Goal: Register for event/course: Sign up to attend an event or enroll in a course

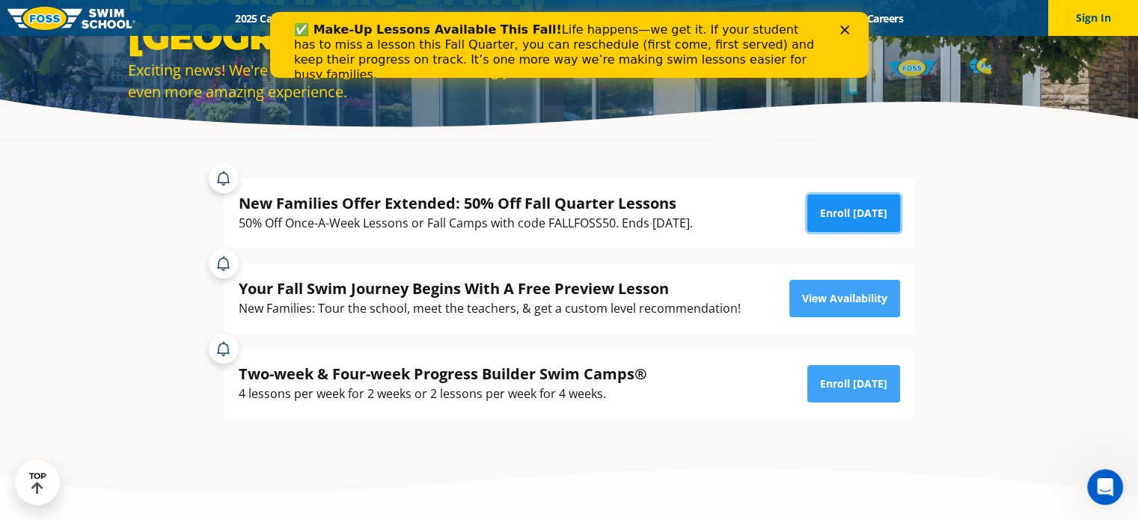
click at [867, 212] on link "Enroll [DATE]" at bounding box center [853, 213] width 93 height 37
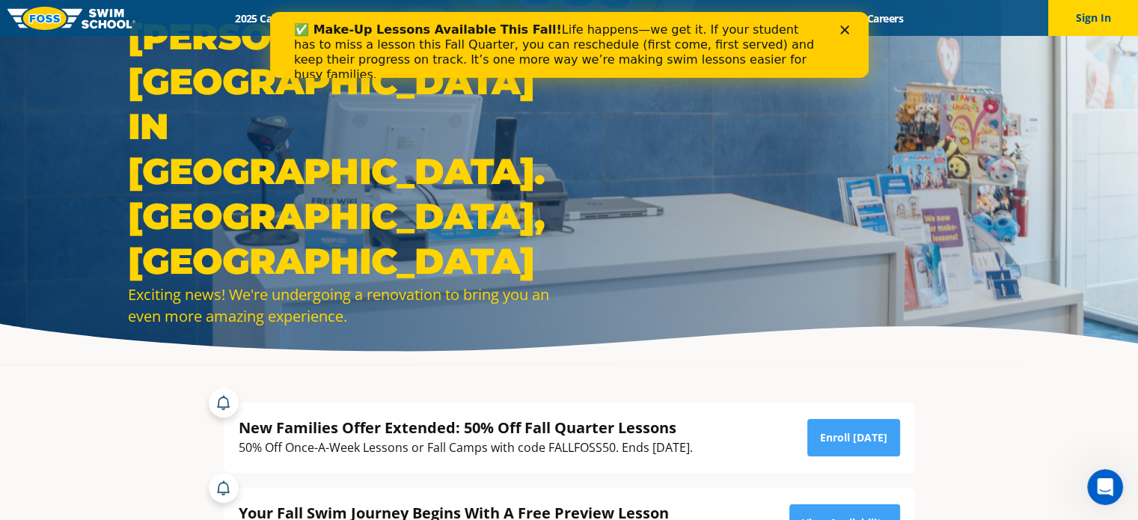
click at [848, 22] on div "✅ Make-Up Lessons Available This Fall! Life happens—we get it. If your student …" at bounding box center [568, 52] width 599 height 69
click at [91, 19] on img at bounding box center [71, 18] width 128 height 23
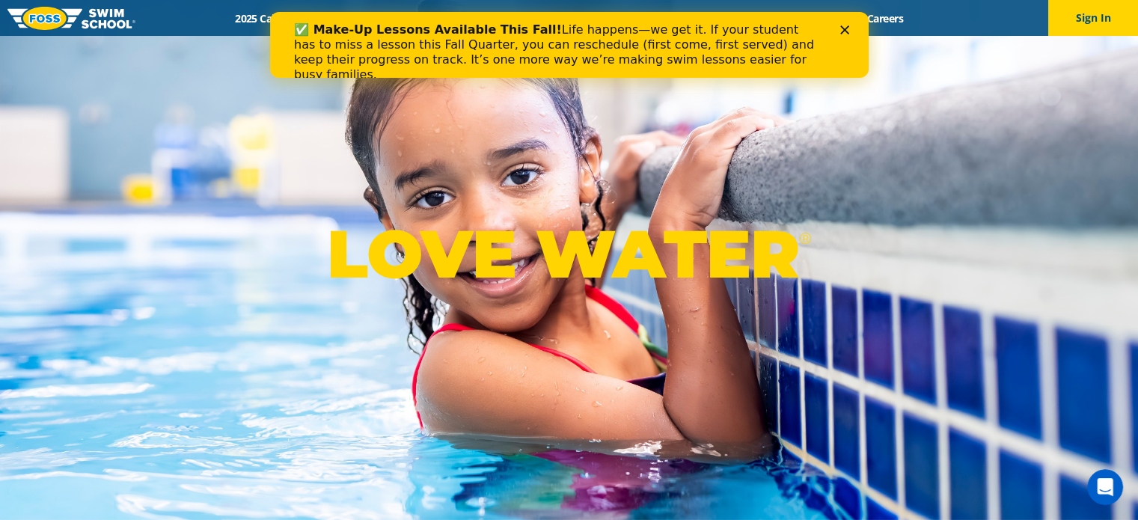
drag, startPoint x: 203, startPoint y: 227, endPoint x: 227, endPoint y: 183, distance: 49.6
click at [207, 215] on div "LOVE WATER ®" at bounding box center [569, 260] width 1138 height 520
click at [850, 29] on div "Close" at bounding box center [846, 29] width 15 height 9
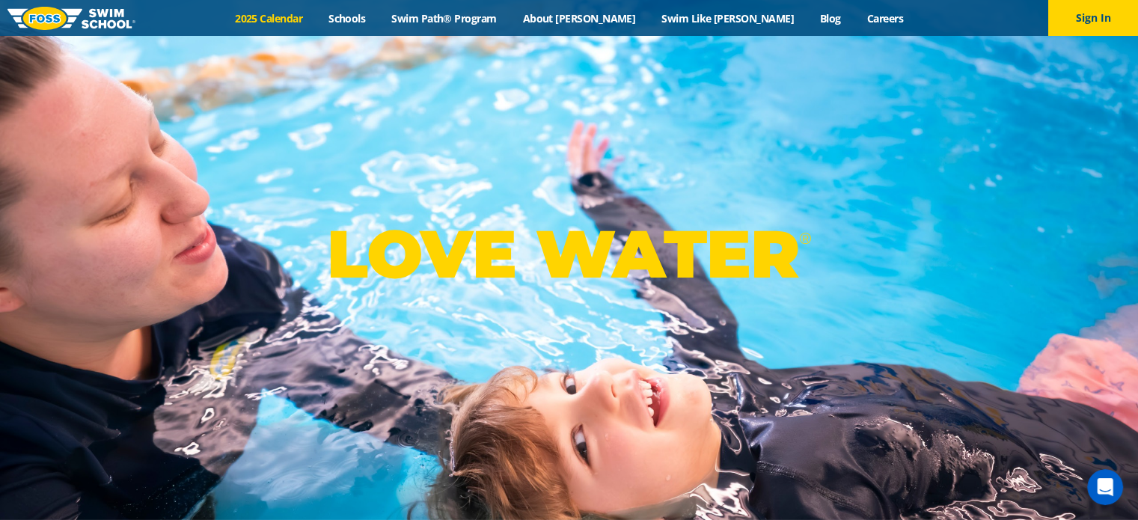
click at [316, 16] on link "2025 Calendar" at bounding box center [269, 18] width 94 height 14
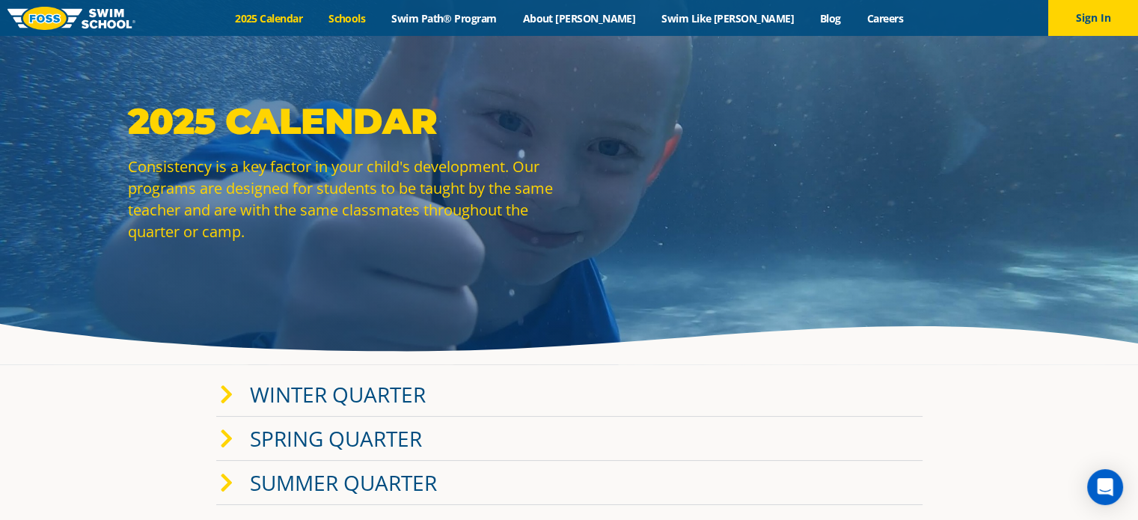
click at [379, 16] on link "Schools" at bounding box center [347, 18] width 63 height 14
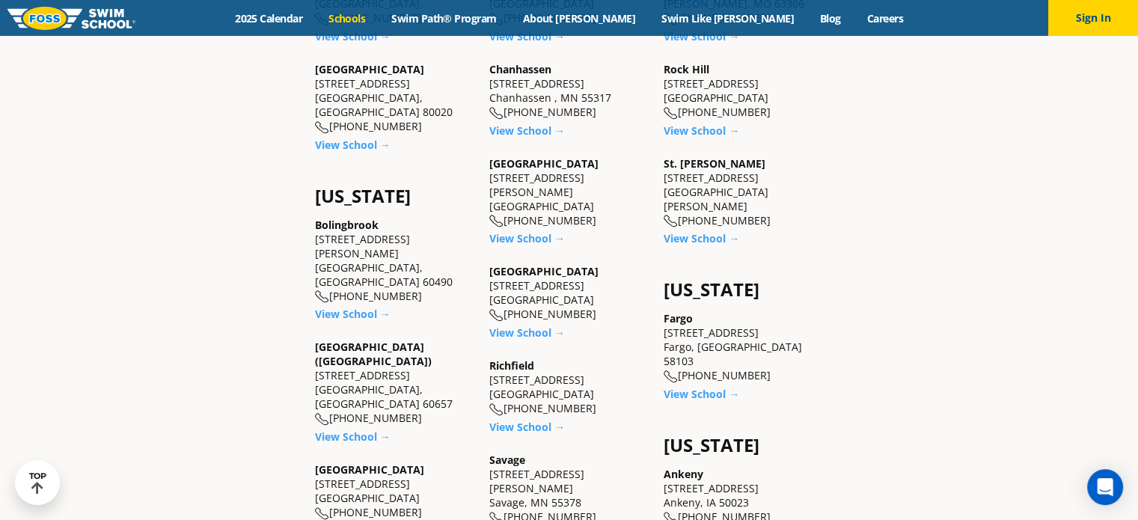
scroll to position [823, 0]
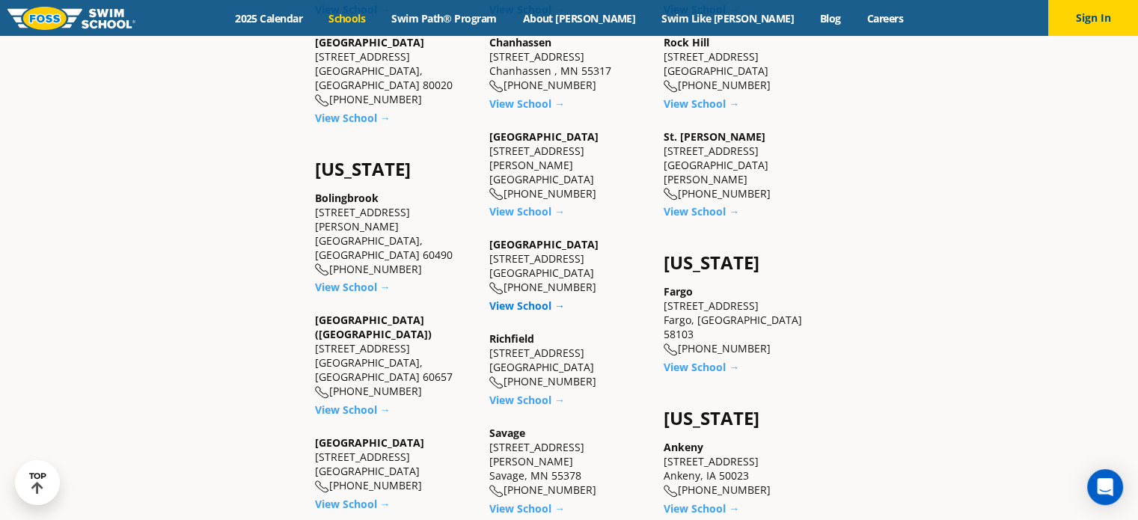
click at [533, 299] on link "View School →" at bounding box center [527, 306] width 76 height 14
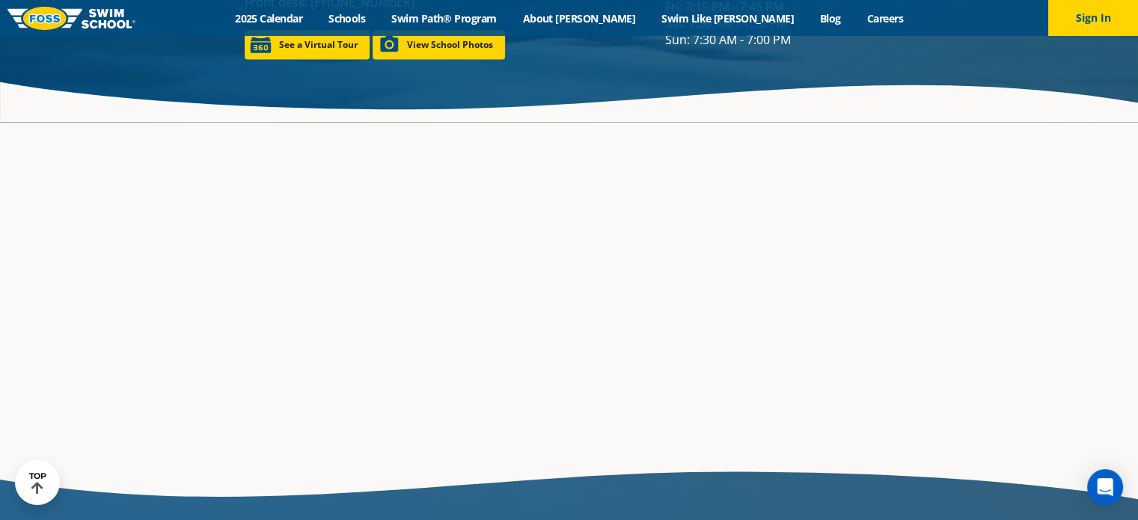
scroll to position [2298, 0]
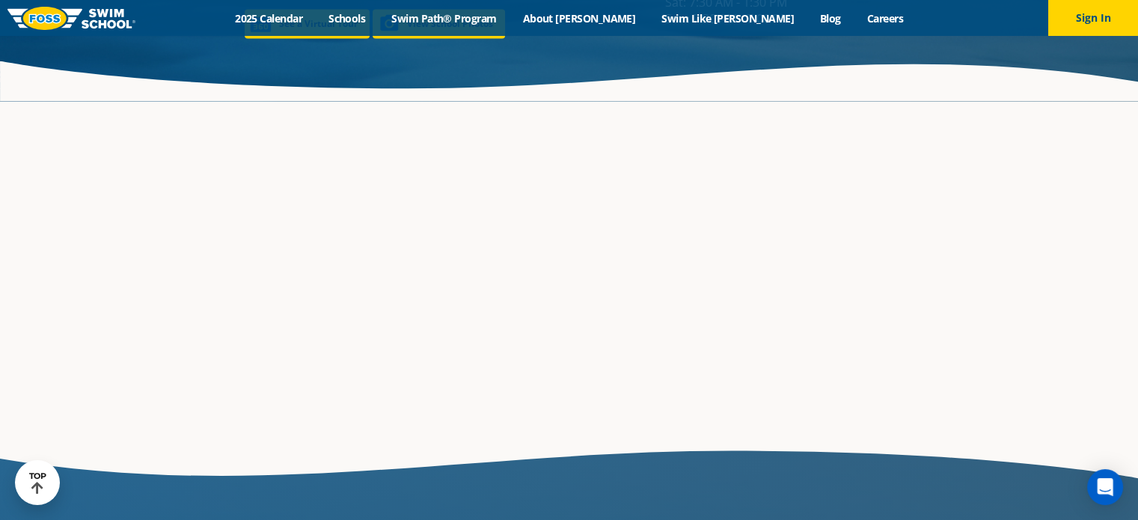
click at [1023, 267] on section at bounding box center [569, 269] width 1138 height 337
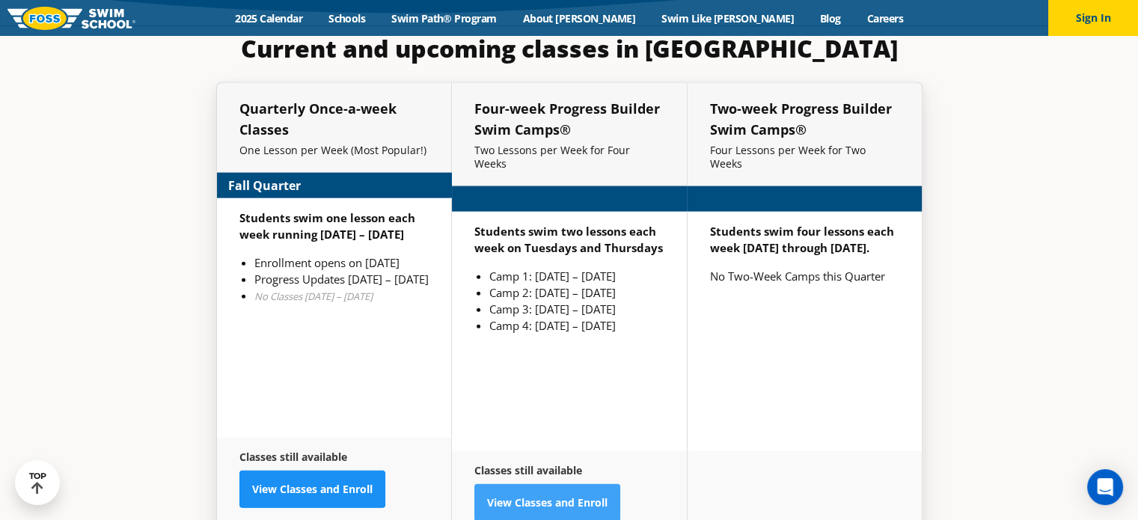
scroll to position [3495, 0]
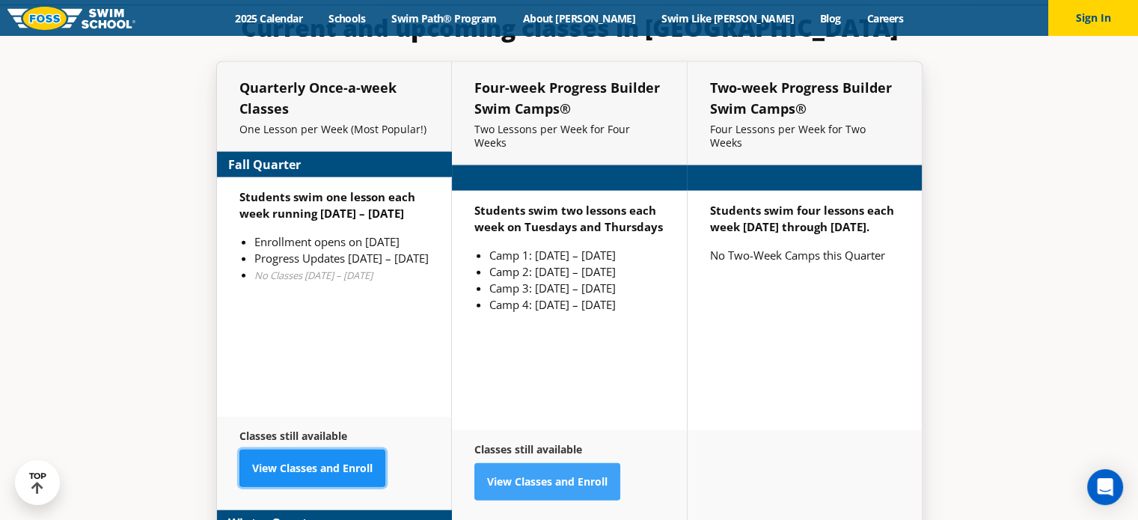
click at [325, 450] on link "View Classes and Enroll" at bounding box center [312, 468] width 146 height 37
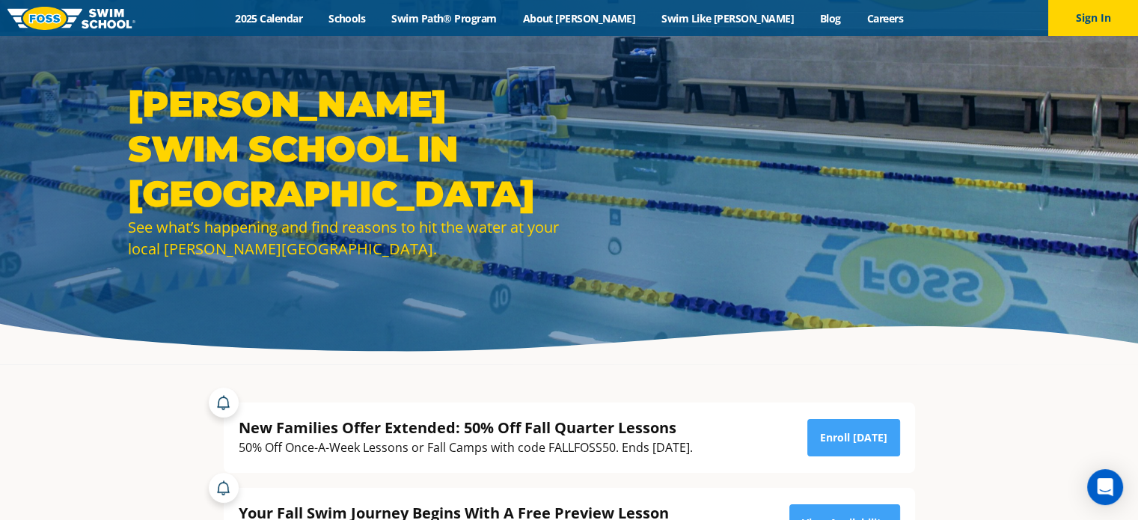
click at [569, 444] on div "50% Off Once-A-Week Lessons or Fall Camps with code FALLFOSS50. Ends [DATE]." at bounding box center [466, 448] width 454 height 20
copy div "FALLFOSS50"
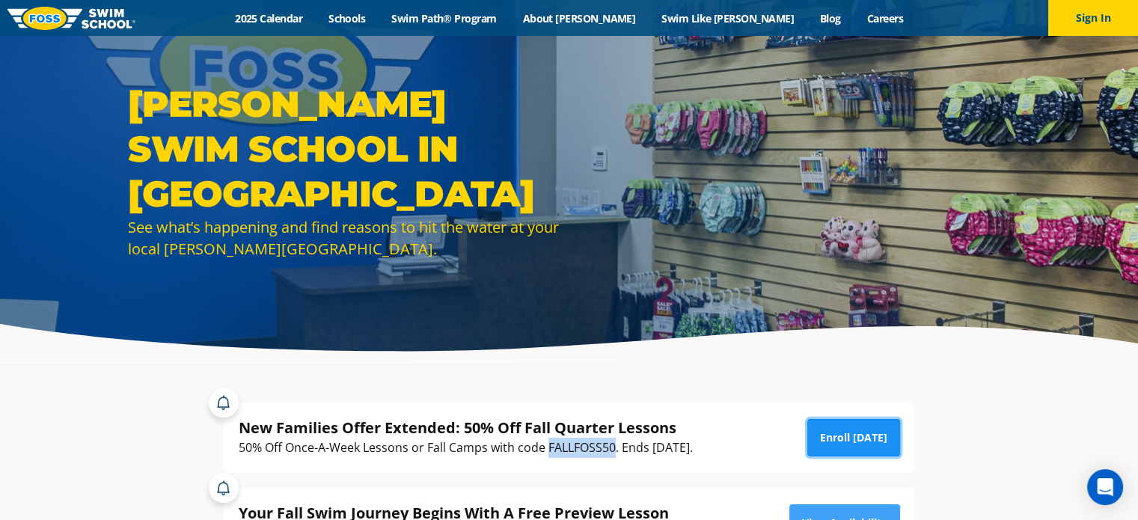
click at [854, 443] on link "Enroll [DATE]" at bounding box center [853, 437] width 93 height 37
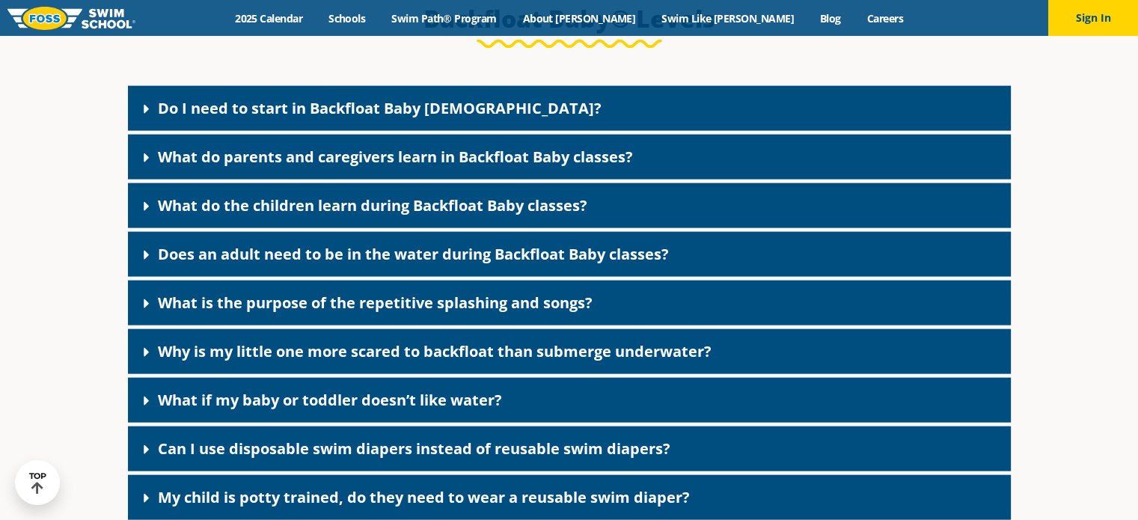
scroll to position [3251, 0]
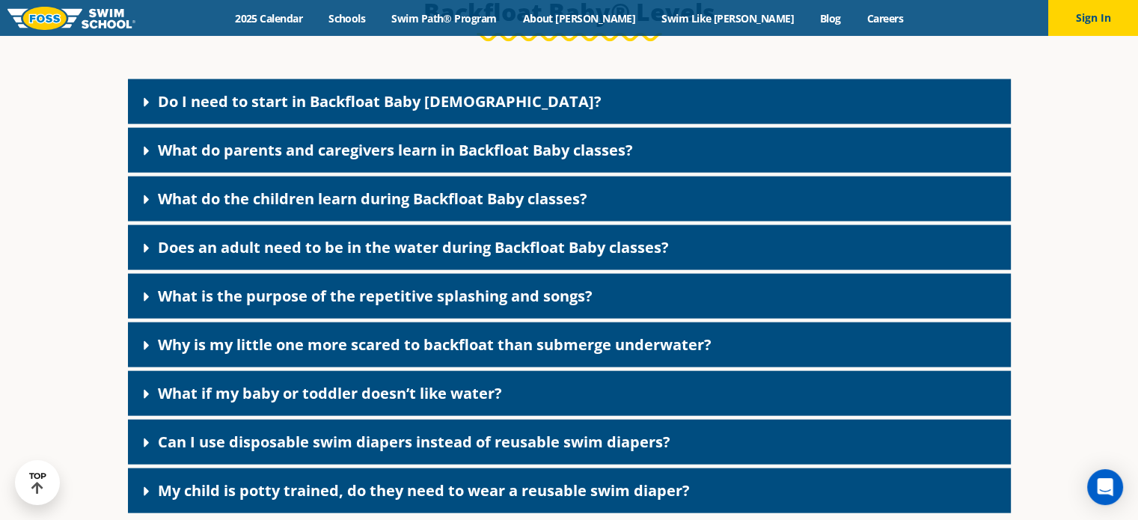
click at [379, 111] on link "Do I need to start in Backfloat Baby 1?" at bounding box center [380, 101] width 444 height 20
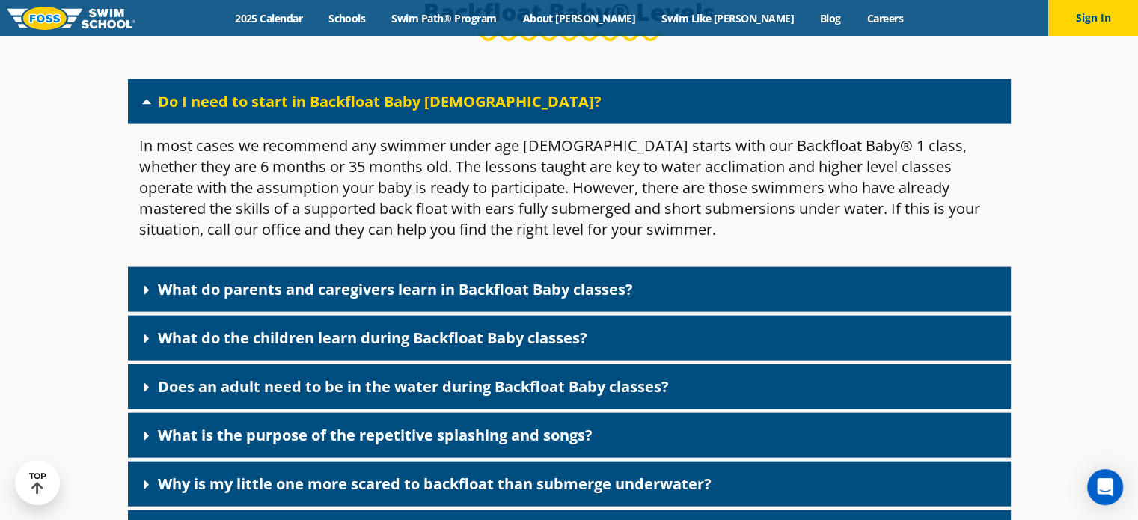
click at [147, 105] on icon at bounding box center [146, 102] width 9 height 5
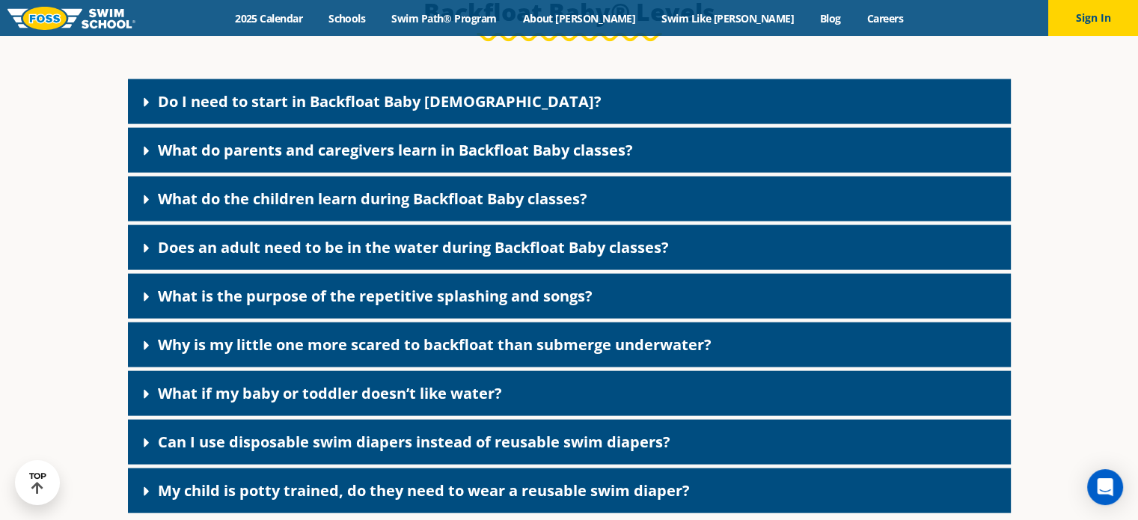
click at [144, 156] on icon at bounding box center [146, 151] width 5 height 9
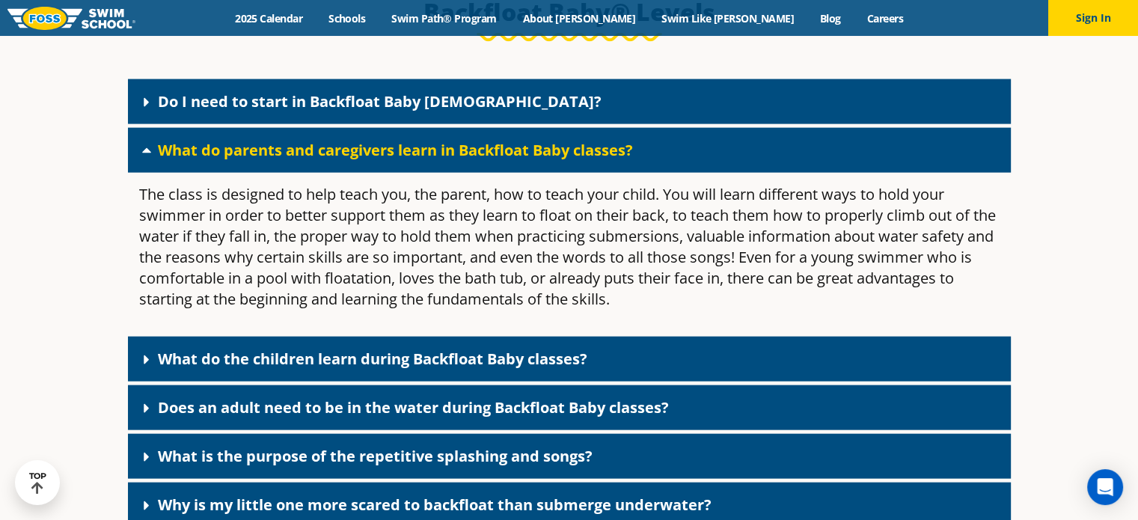
click at [147, 158] on icon at bounding box center [146, 150] width 15 height 15
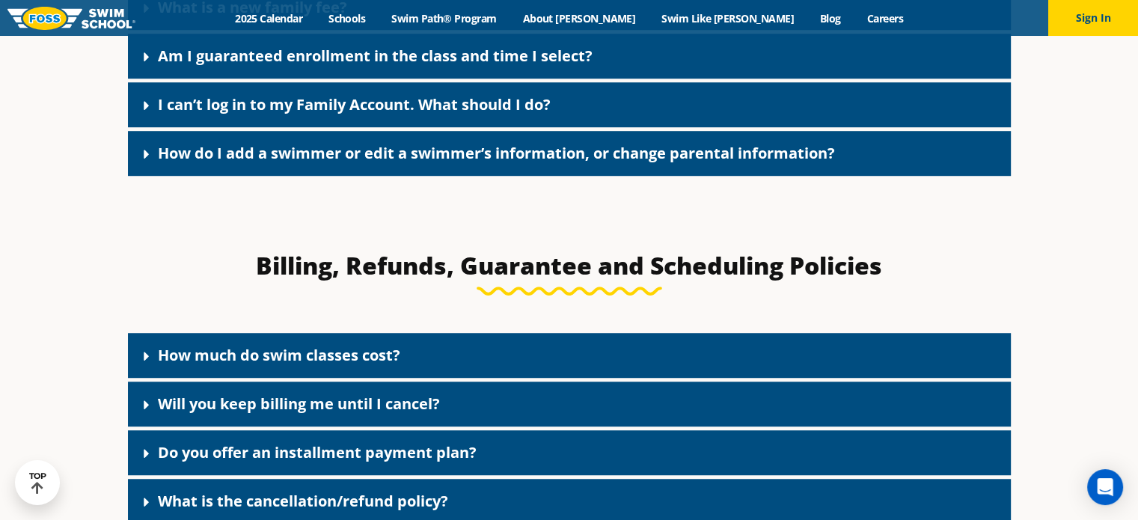
scroll to position [1007, 0]
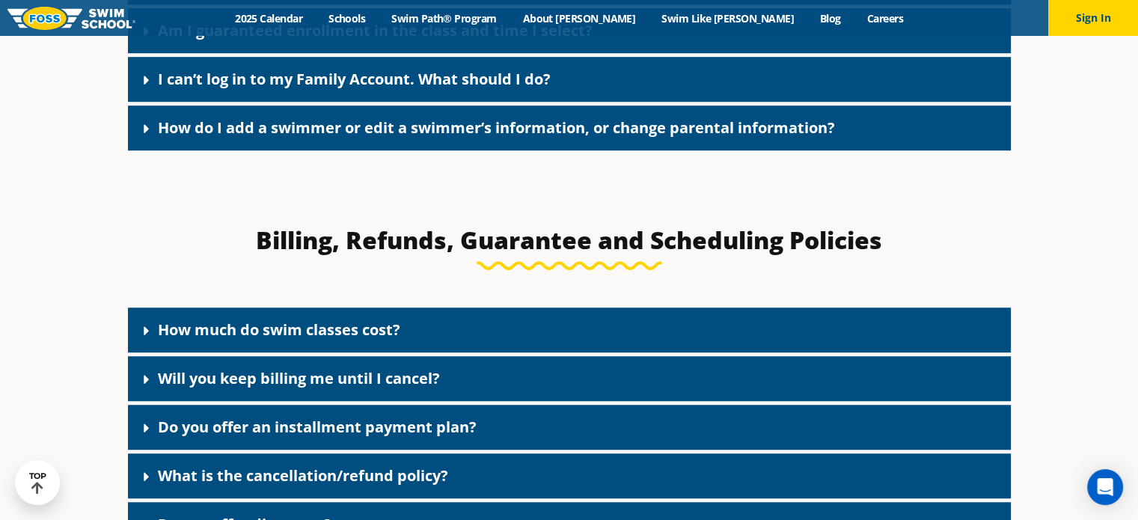
click at [147, 334] on icon at bounding box center [146, 330] width 5 height 9
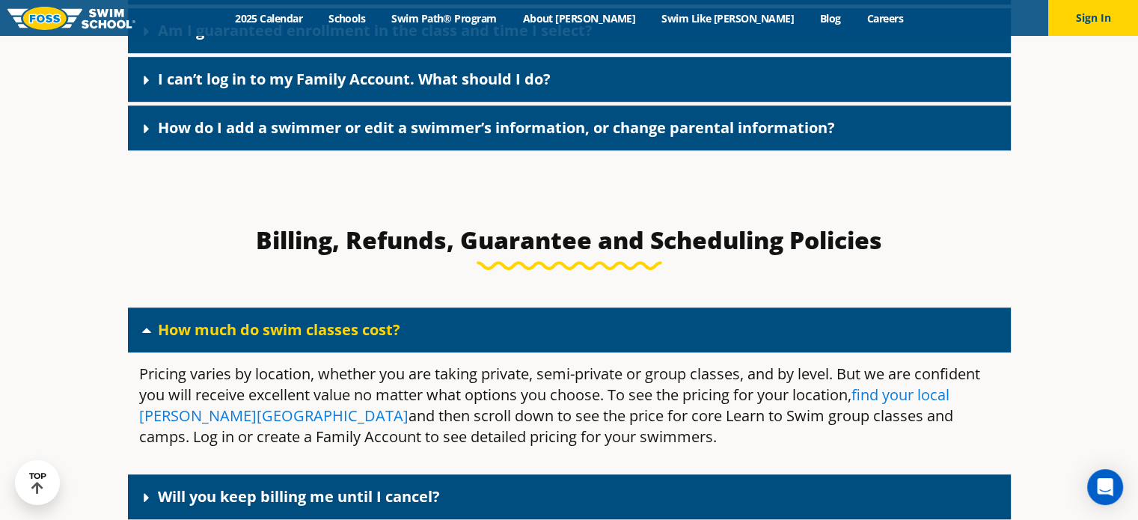
click at [949, 400] on link "find your local Foss Swim School" at bounding box center [544, 405] width 810 height 41
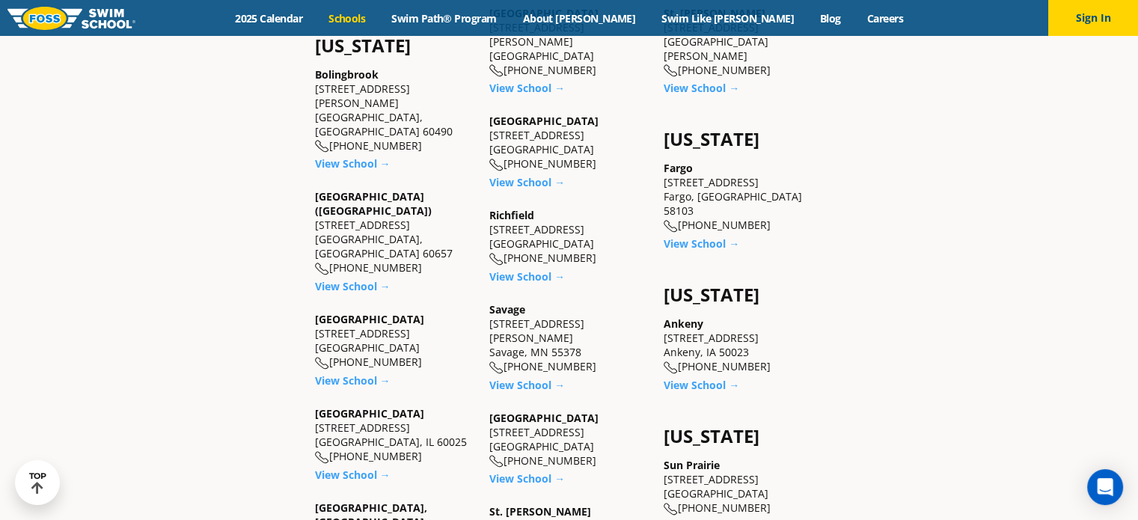
scroll to position [973, 0]
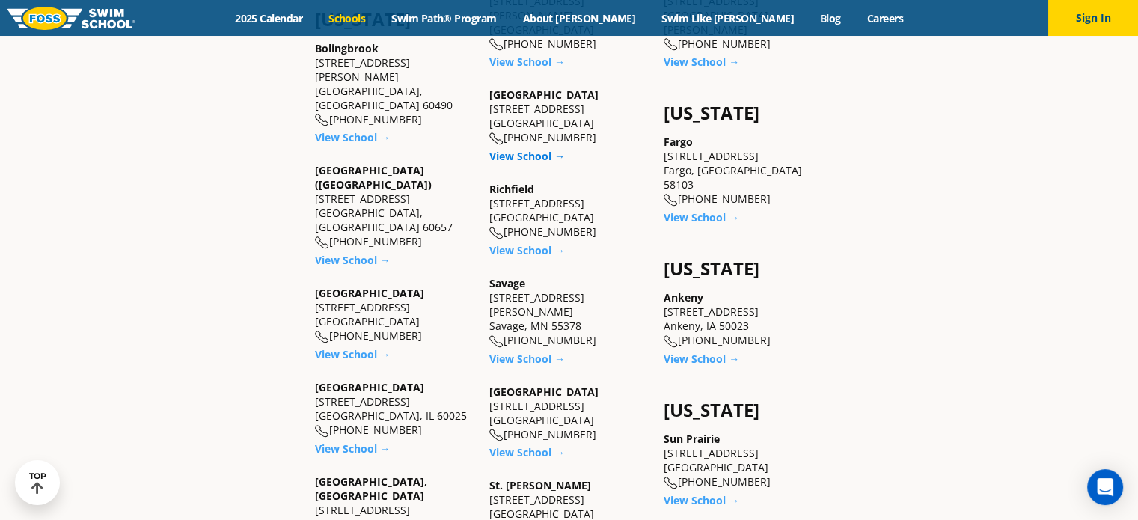
click at [536, 149] on link "View School →" at bounding box center [527, 156] width 76 height 14
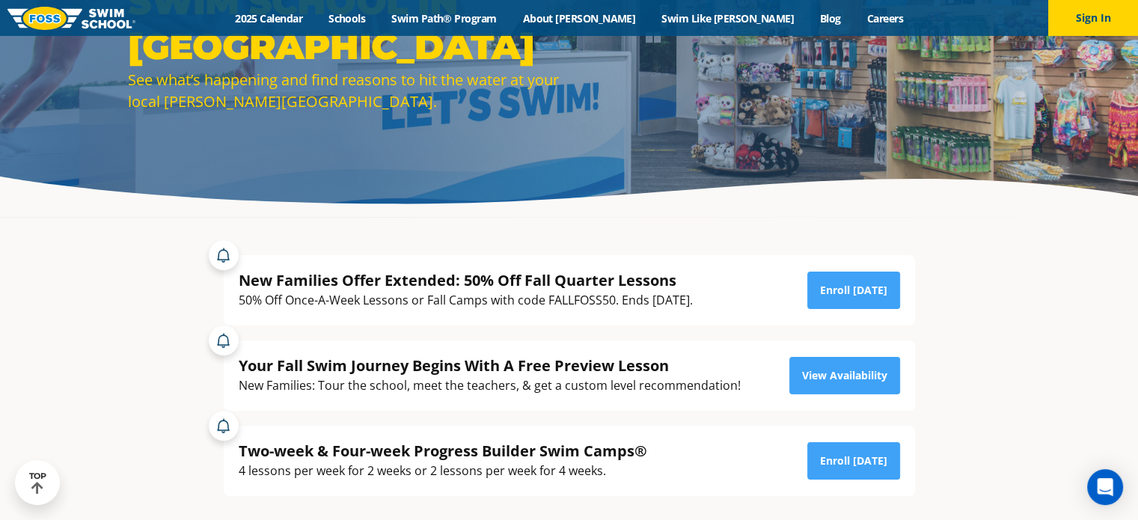
scroll to position [150, 0]
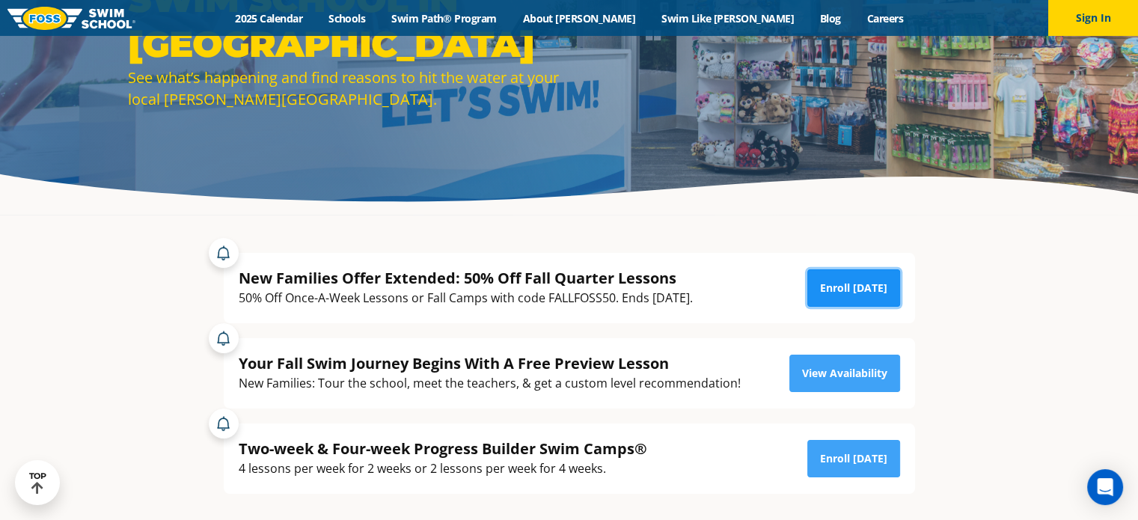
click at [864, 285] on link "Enroll [DATE]" at bounding box center [853, 287] width 93 height 37
